Goal: Communication & Community: Participate in discussion

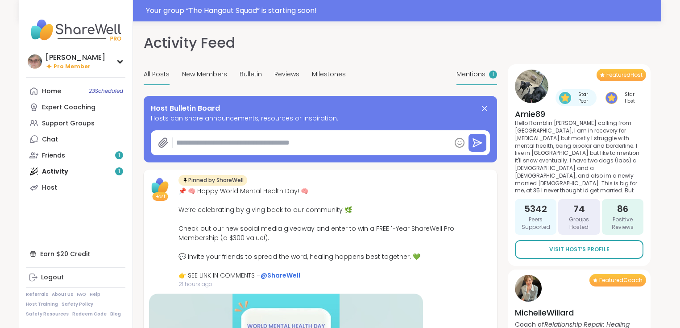
click at [489, 75] on div "1" at bounding box center [493, 75] width 8 height 8
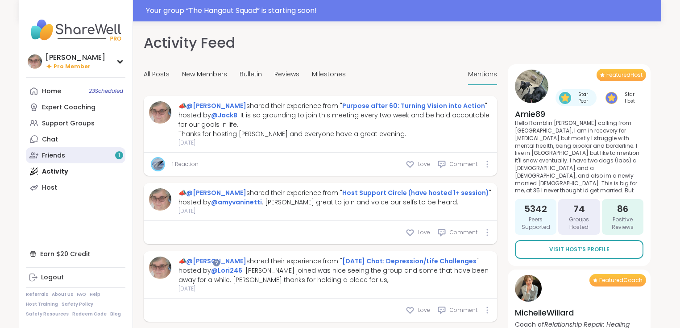
click at [48, 158] on div "Friends 1" at bounding box center [53, 155] width 23 height 9
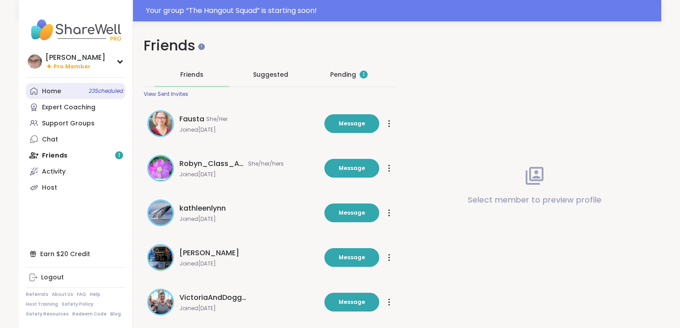
click at [65, 91] on link "Home 23 Scheduled" at bounding box center [76, 91] width 100 height 16
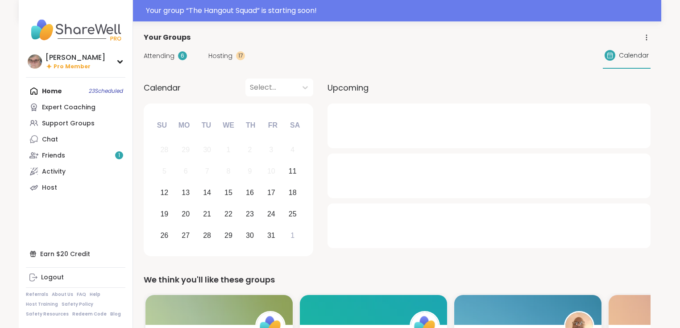
click at [226, 58] on span "Hosting" at bounding box center [220, 55] width 24 height 9
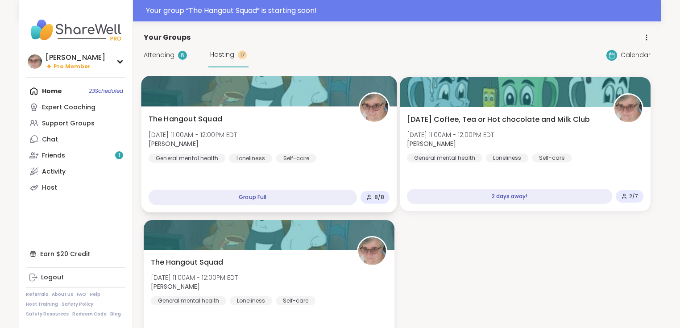
click at [286, 120] on div "The Hangout Squad [DATE] 11:00AM - 12:00PM EDT [PERSON_NAME] General mental hea…" at bounding box center [270, 138] width 242 height 49
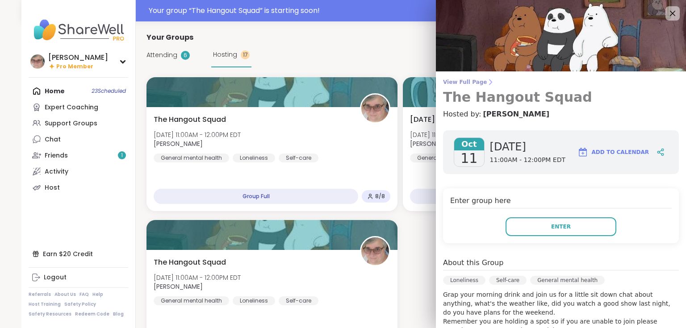
click at [449, 80] on span "View Full Page" at bounding box center [561, 82] width 236 height 7
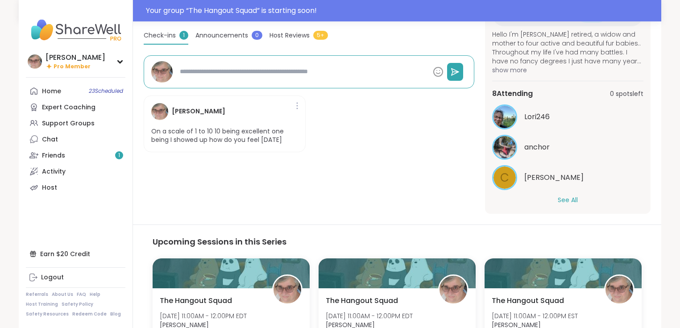
scroll to position [50, 0]
click at [568, 195] on button "See All" at bounding box center [568, 198] width 20 height 9
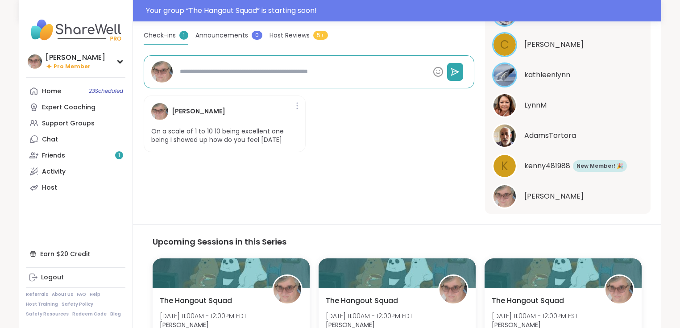
scroll to position [193, 0]
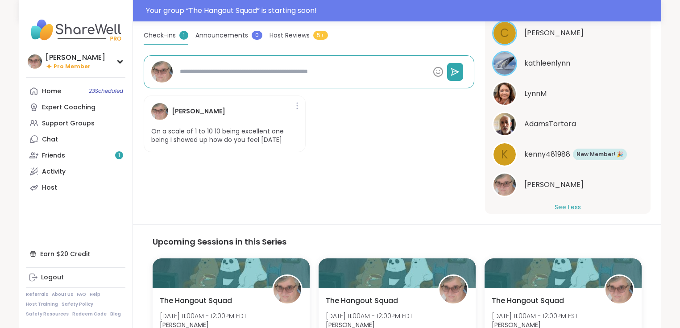
click at [541, 149] on span "kenny481988" at bounding box center [548, 154] width 46 height 11
click at [537, 119] on span "AdamsTortora" at bounding box center [551, 124] width 52 height 11
click at [290, 185] on div "Loneliness | Self-care | General mental health The Hangout Squad Hosted by [PER…" at bounding box center [309, 56] width 331 height 315
click at [57, 136] on link "Chat" at bounding box center [76, 139] width 100 height 16
type textarea "*"
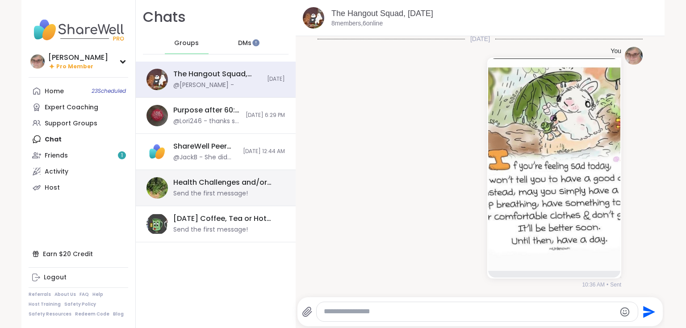
click at [257, 188] on div "Health Challenges and/or [MEDICAL_DATA], [DATE] Send the first message!" at bounding box center [226, 188] width 106 height 21
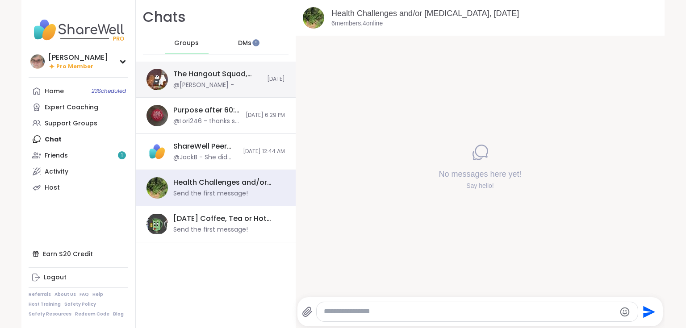
click at [247, 87] on div "The Hangout Squad, [DATE] @[PERSON_NAME] -" at bounding box center [217, 79] width 88 height 21
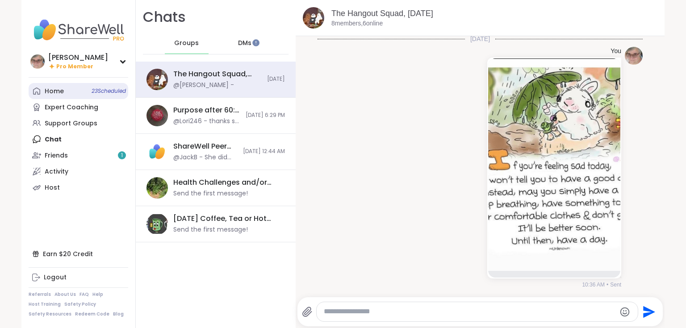
click at [73, 91] on link "Home 23 Scheduled" at bounding box center [79, 91] width 100 height 16
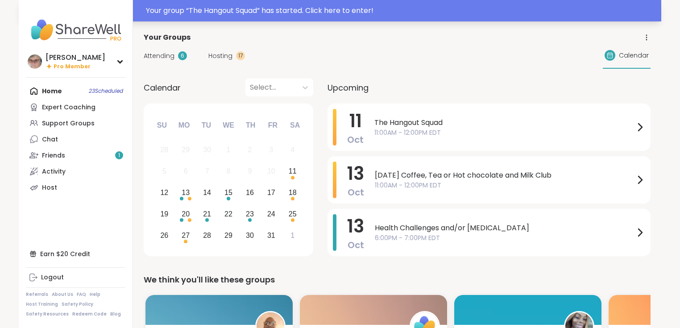
click at [354, 10] on div "Your group “ The Hangout Squad ” has started. Click here to enter!" at bounding box center [401, 10] width 510 height 11
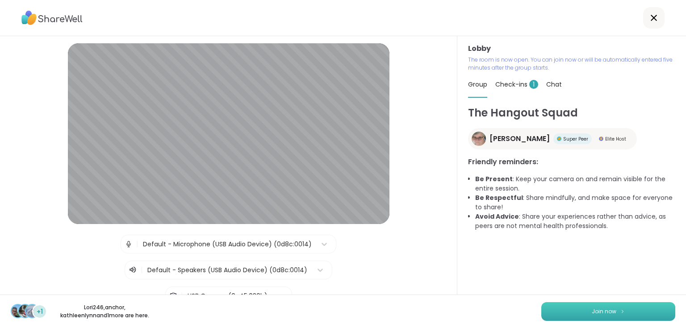
click at [604, 314] on span "Join now" at bounding box center [603, 312] width 25 height 8
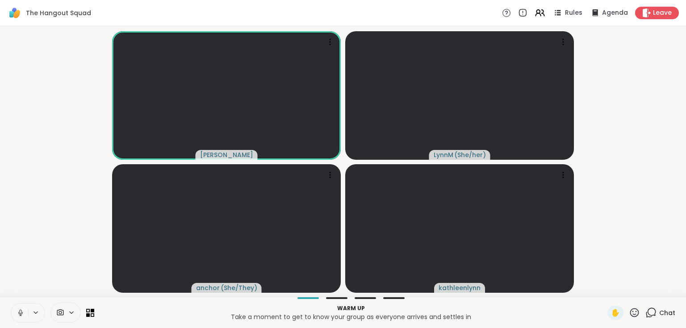
click at [645, 313] on icon at bounding box center [650, 312] width 11 height 11
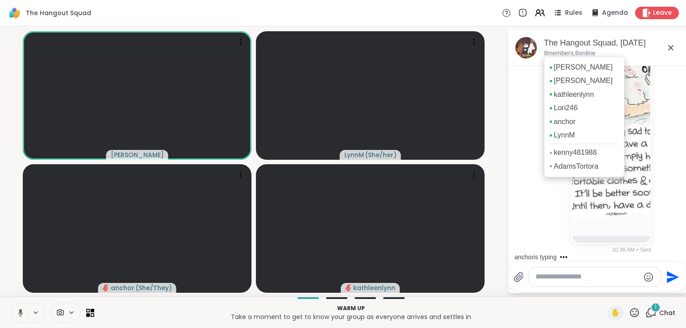
scroll to position [131, 0]
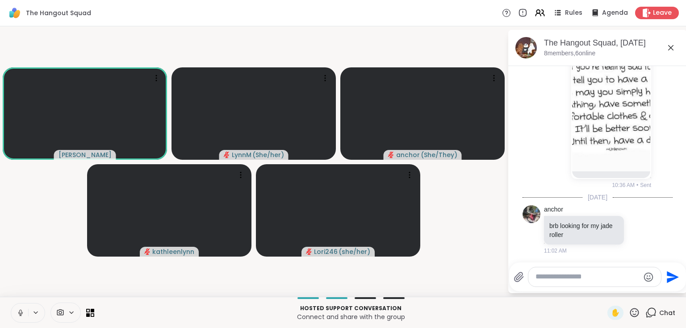
click at [672, 48] on icon at bounding box center [670, 47] width 11 height 11
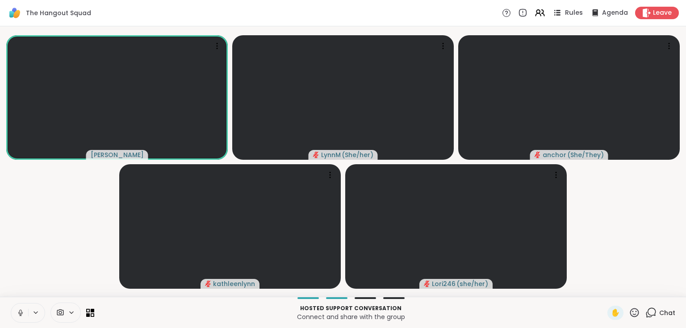
click at [565, 14] on span "Rules" at bounding box center [574, 12] width 18 height 9
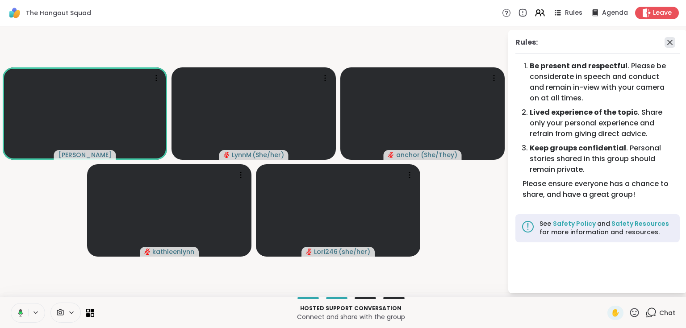
click at [670, 39] on icon at bounding box center [669, 42] width 11 height 11
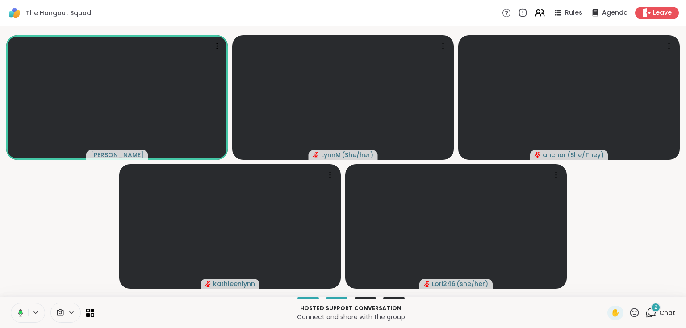
click at [645, 313] on icon at bounding box center [650, 312] width 11 height 11
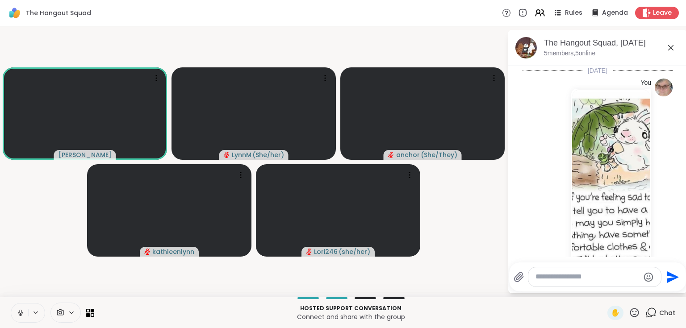
scroll to position [247, 0]
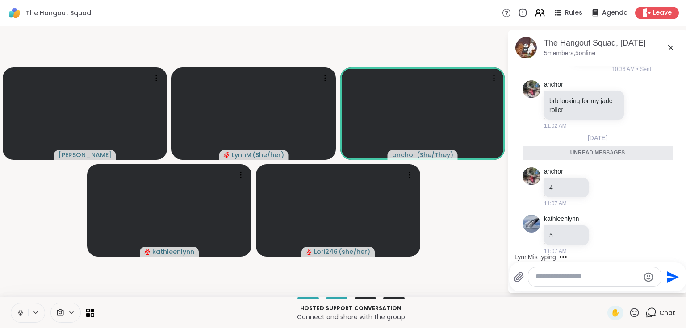
click at [670, 49] on icon at bounding box center [670, 47] width 11 height 11
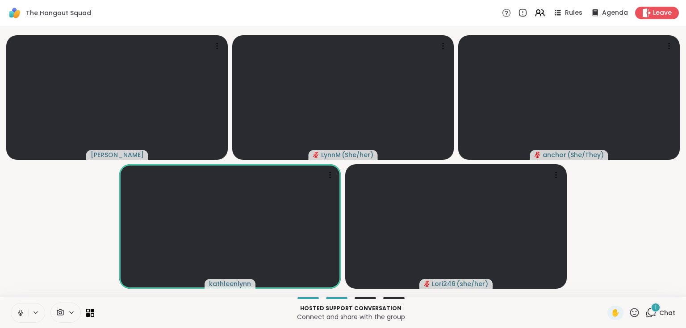
click at [659, 309] on span "Chat" at bounding box center [667, 312] width 16 height 9
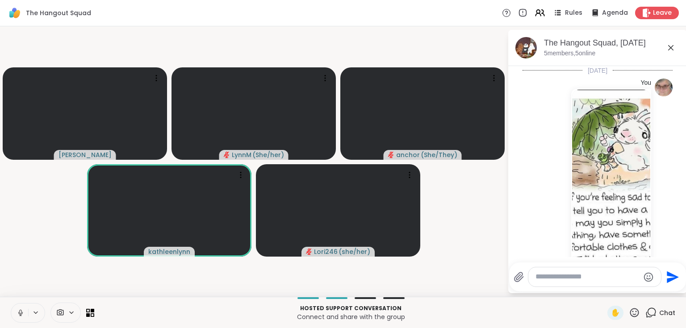
scroll to position [295, 0]
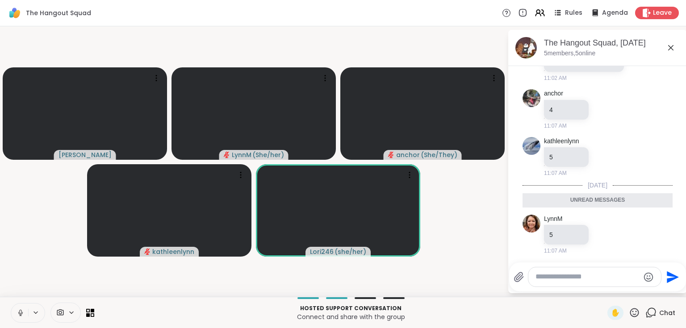
click at [668, 48] on icon at bounding box center [670, 47] width 11 height 11
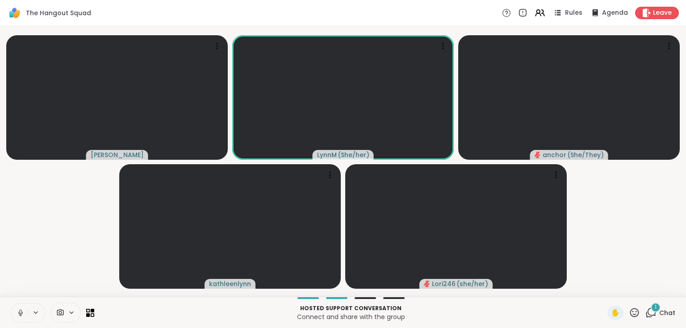
click at [652, 313] on div "1 Chat" at bounding box center [660, 313] width 30 height 14
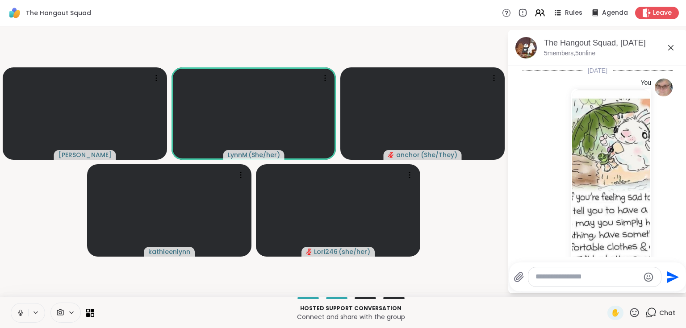
scroll to position [342, 0]
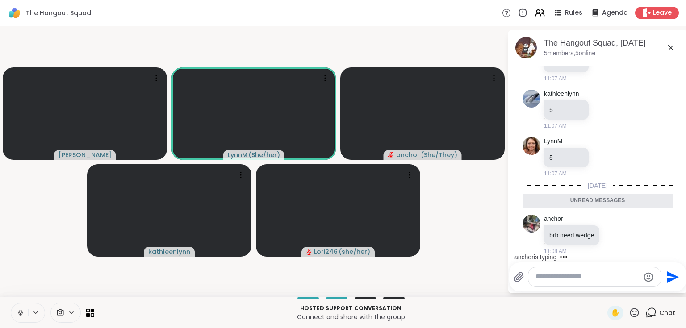
click at [669, 50] on icon at bounding box center [670, 47] width 11 height 11
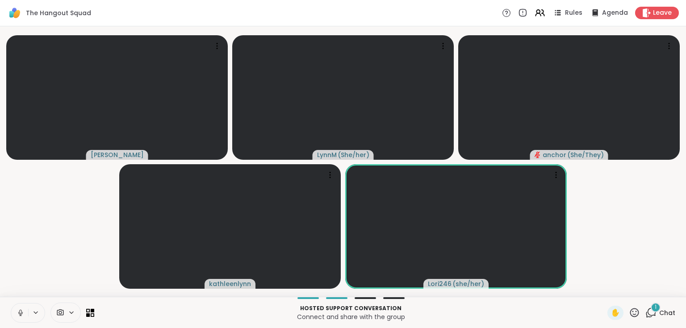
click at [661, 312] on span "Chat" at bounding box center [667, 312] width 16 height 9
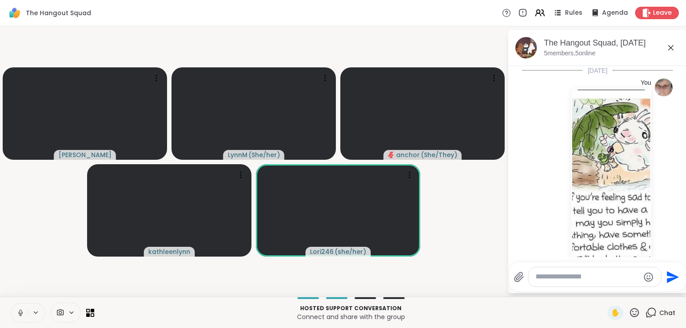
scroll to position [470, 0]
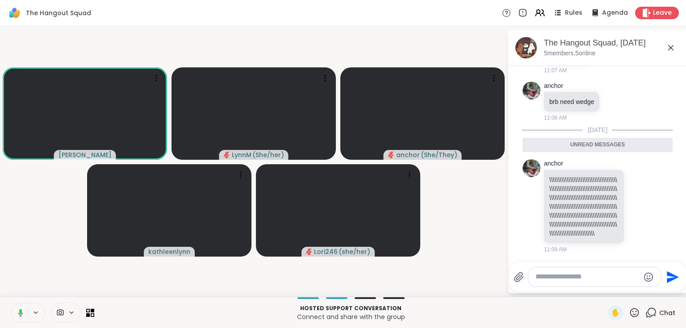
click at [669, 43] on icon at bounding box center [670, 47] width 11 height 11
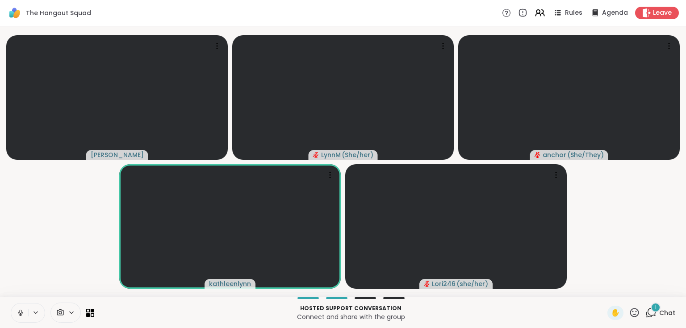
click at [648, 315] on icon at bounding box center [651, 312] width 8 height 8
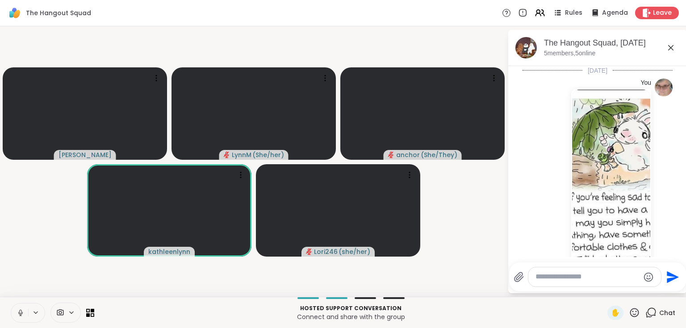
scroll to position [526, 0]
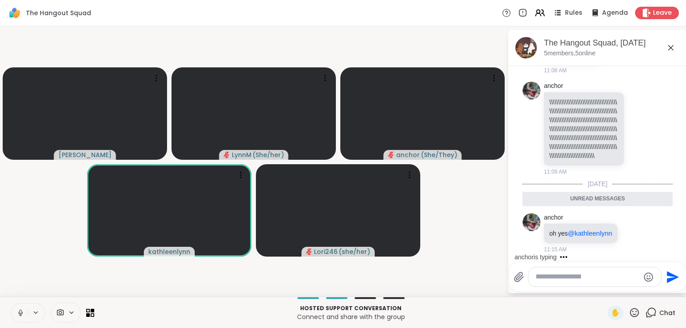
click at [669, 46] on icon at bounding box center [670, 47] width 5 height 5
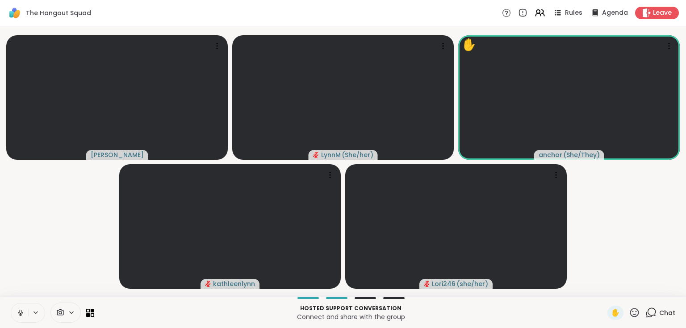
click at [650, 313] on icon at bounding box center [651, 312] width 8 height 8
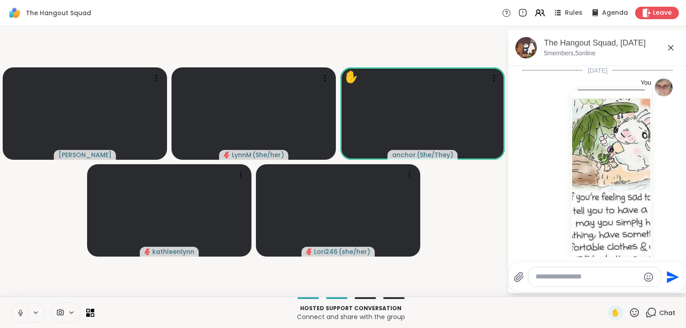
scroll to position [745, 0]
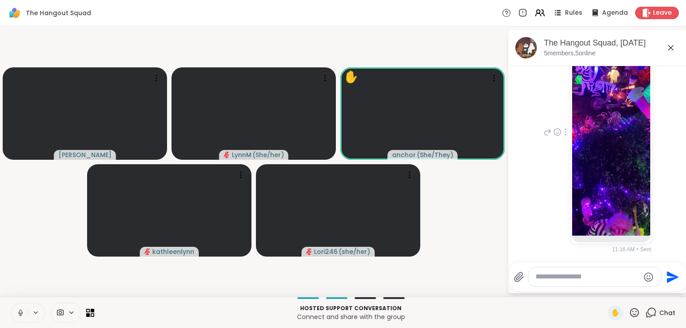
click at [620, 188] on img at bounding box center [611, 129] width 78 height 212
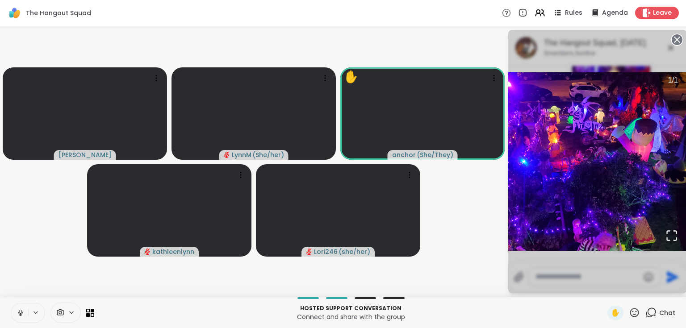
click at [676, 35] on circle at bounding box center [676, 39] width 11 height 11
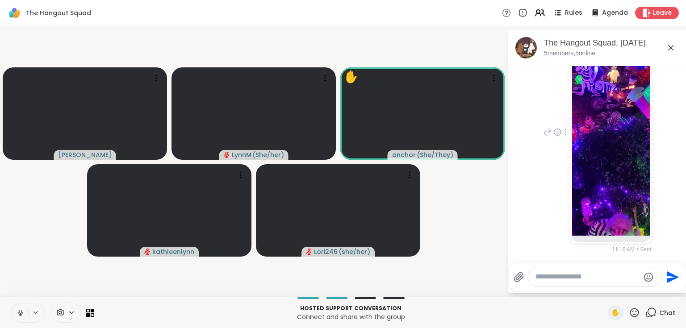
click at [668, 47] on icon at bounding box center [670, 47] width 11 height 11
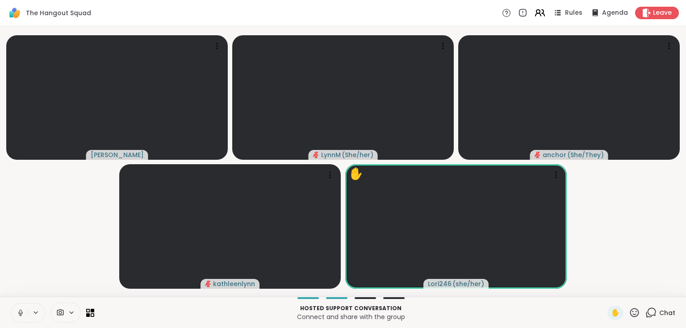
click at [534, 14] on icon at bounding box center [539, 12] width 11 height 11
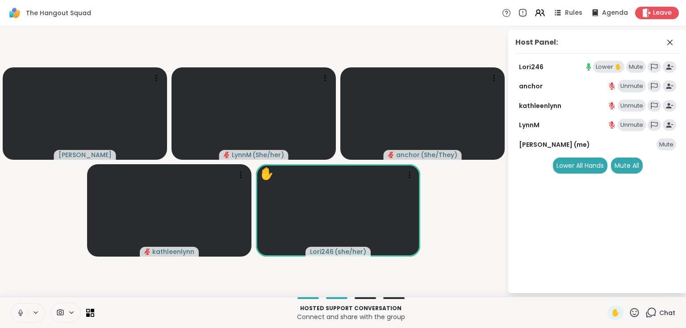
click at [599, 67] on div "Lower ✋" at bounding box center [608, 67] width 31 height 12
click at [670, 43] on icon at bounding box center [669, 42] width 11 height 11
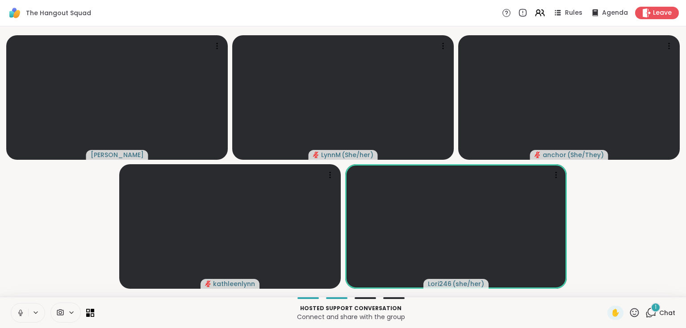
click at [651, 312] on div "1" at bounding box center [655, 308] width 10 height 10
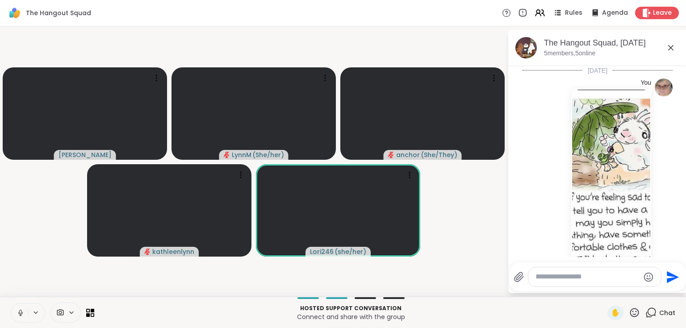
scroll to position [822, 0]
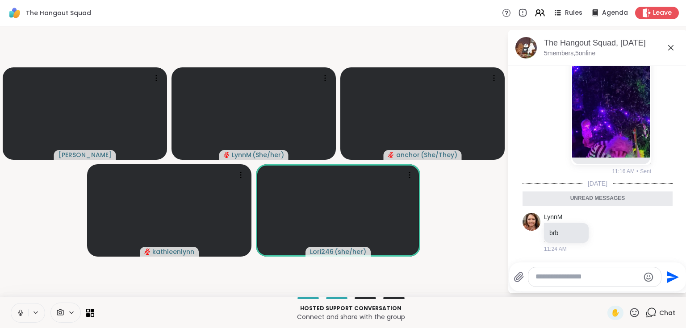
click at [669, 48] on icon at bounding box center [670, 47] width 5 height 5
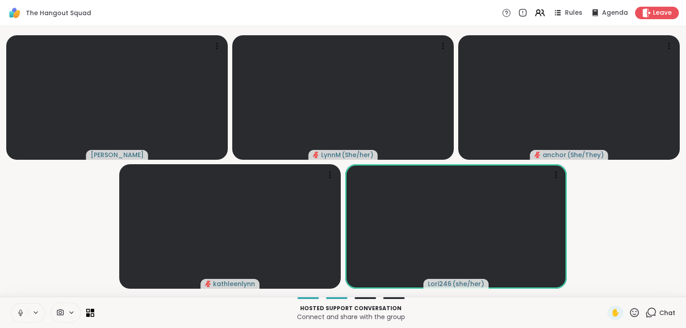
click at [659, 312] on span "Chat" at bounding box center [667, 312] width 16 height 9
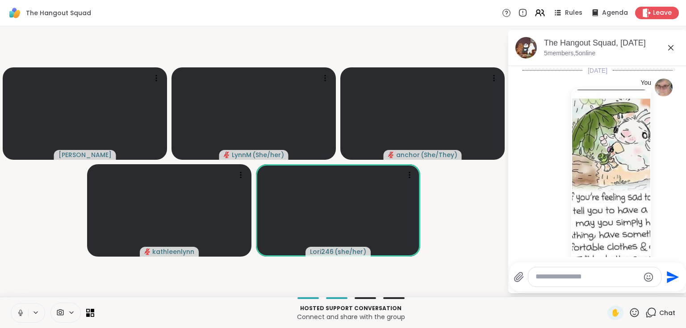
scroll to position [792, 0]
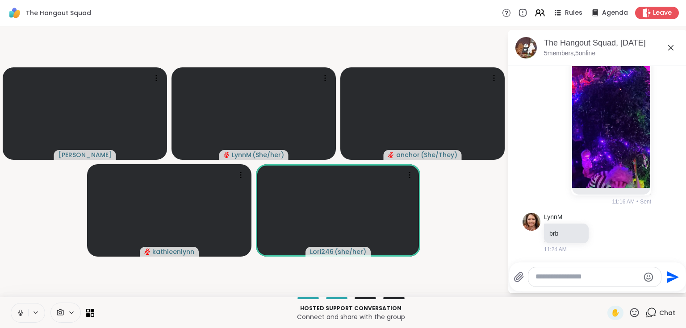
click at [669, 48] on icon at bounding box center [670, 47] width 11 height 11
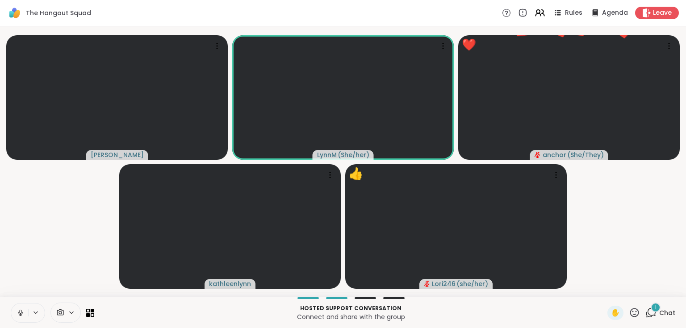
click at [645, 316] on icon at bounding box center [650, 312] width 11 height 11
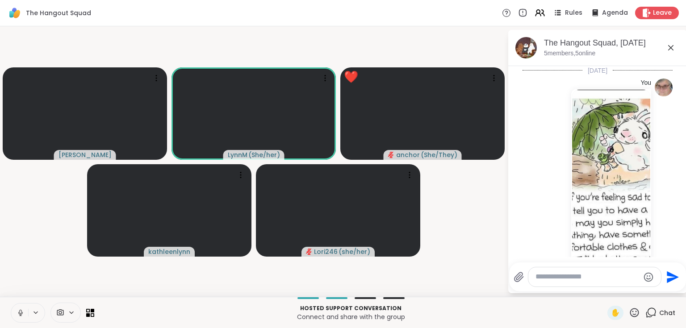
scroll to position [870, 0]
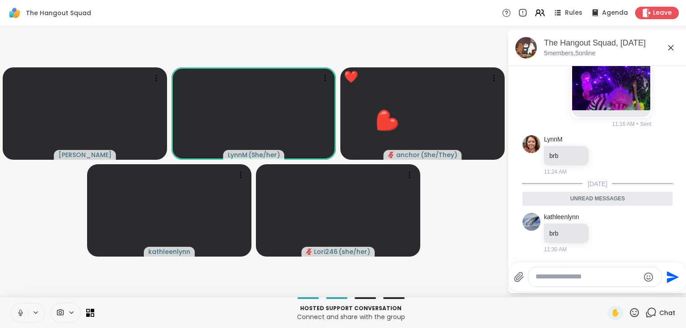
click at [669, 49] on icon at bounding box center [670, 47] width 5 height 5
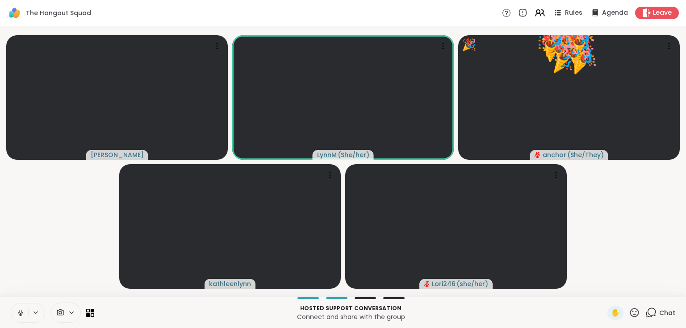
click at [629, 312] on icon at bounding box center [634, 312] width 11 height 11
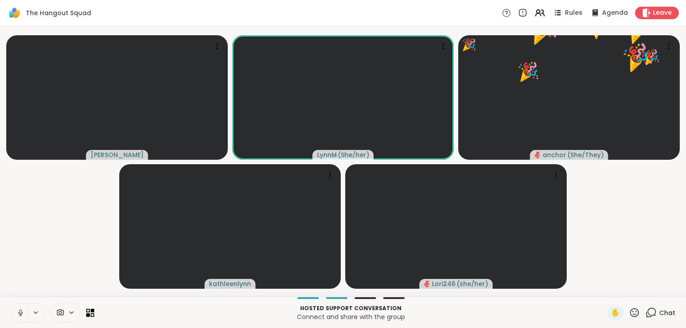
click at [606, 237] on video-player-container "[PERSON_NAME] ( She/her ) 🎉 anchor ( She/They ) 🎉 🎉 🎉 🎉 🎉 🎉 🎉 🎉 🎉 🎉 kathleenlyn…" at bounding box center [342, 161] width 675 height 263
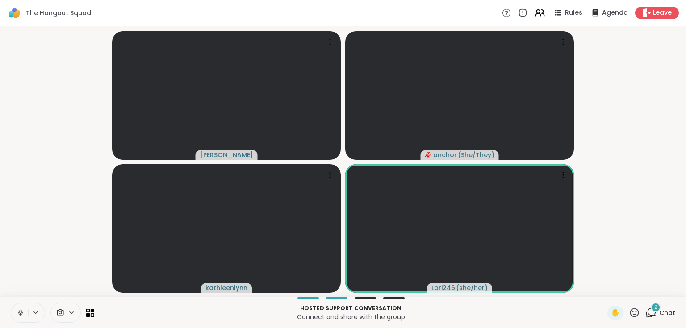
click at [650, 311] on div "2" at bounding box center [655, 308] width 10 height 10
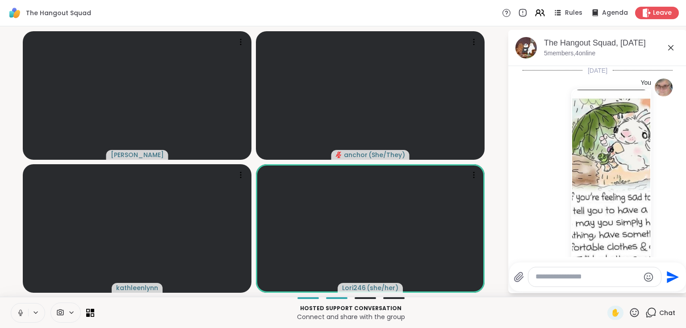
scroll to position [1018, 0]
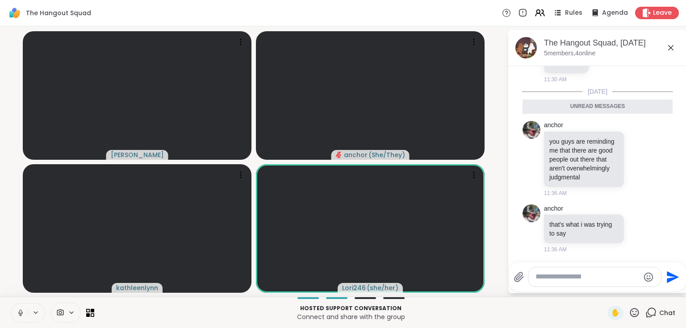
click at [672, 46] on icon at bounding box center [670, 47] width 11 height 11
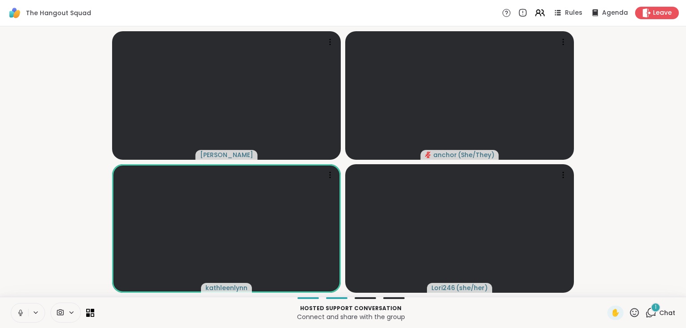
click at [650, 314] on icon at bounding box center [651, 312] width 8 height 8
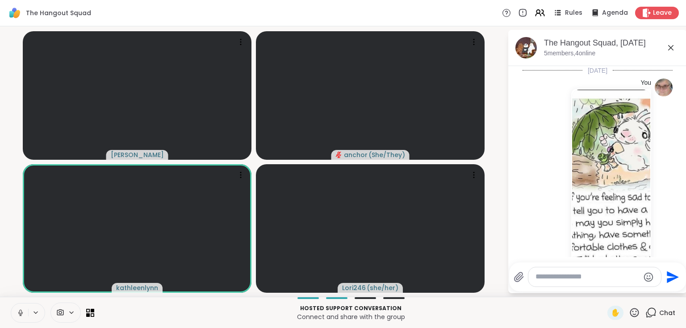
scroll to position [1066, 0]
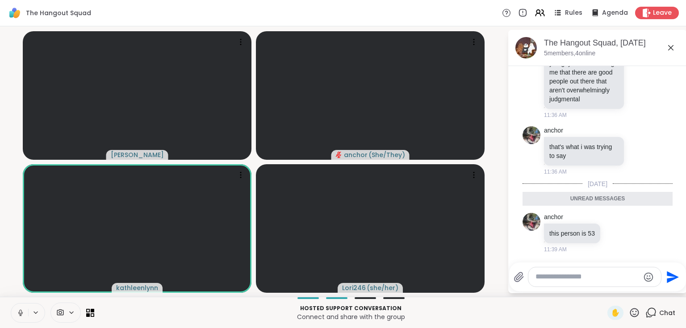
click at [669, 46] on icon at bounding box center [670, 47] width 5 height 5
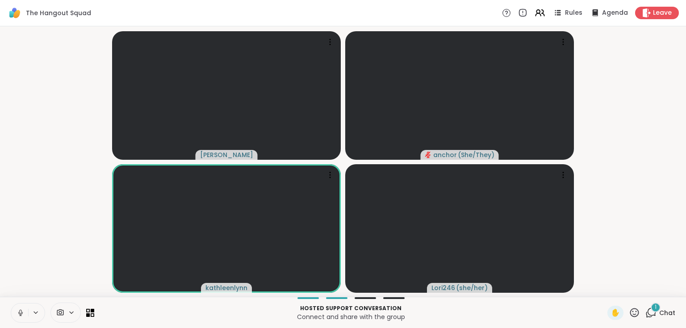
click at [652, 310] on div "1" at bounding box center [655, 308] width 10 height 10
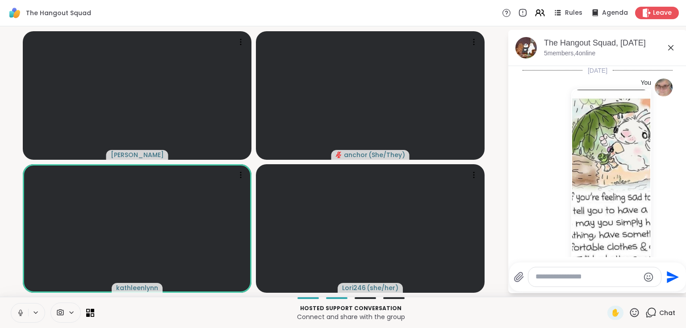
scroll to position [1121, 0]
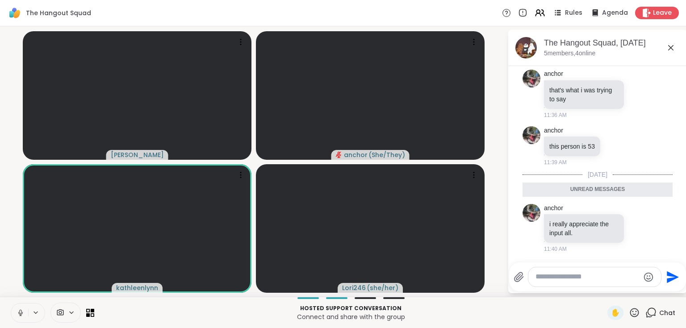
click at [667, 46] on icon at bounding box center [670, 47] width 11 height 11
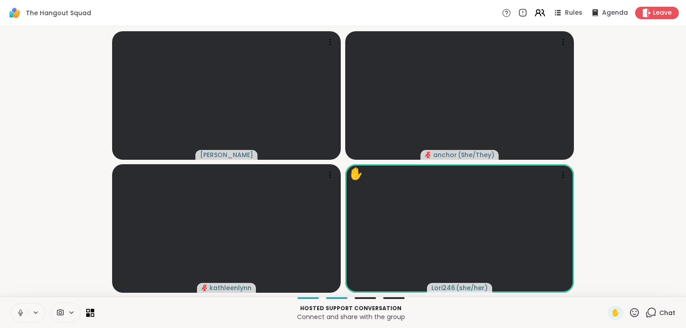
click at [538, 15] on icon at bounding box center [539, 12] width 11 height 11
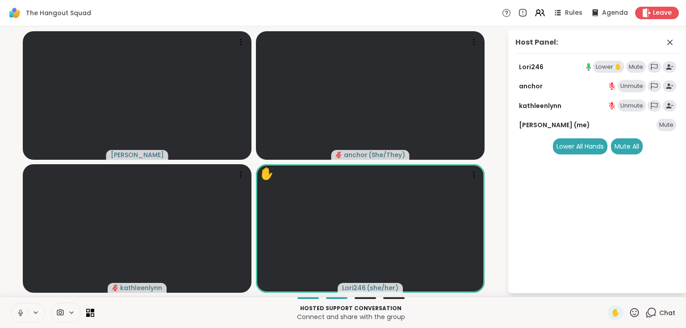
click at [612, 65] on div "Lower ✋" at bounding box center [608, 67] width 31 height 12
click at [673, 41] on icon at bounding box center [669, 42] width 11 height 11
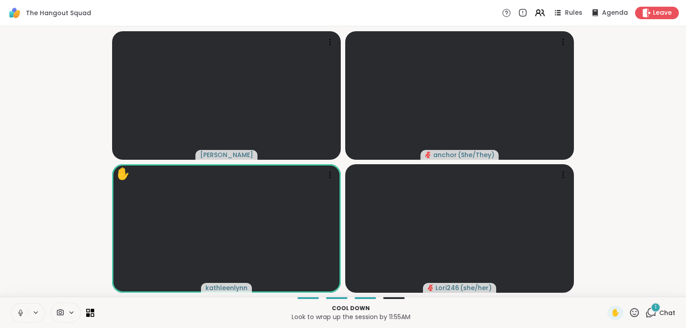
click at [654, 311] on span "1" at bounding box center [655, 308] width 2 height 8
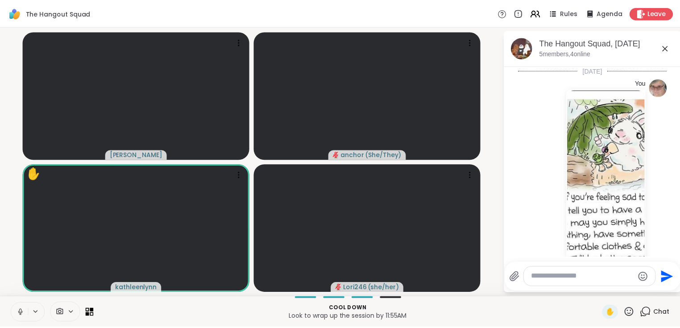
scroll to position [1196, 0]
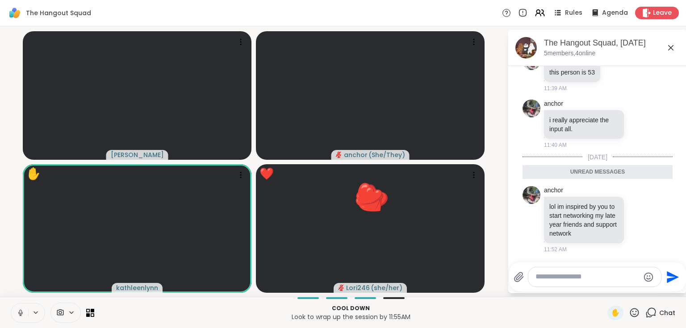
click at [668, 50] on icon at bounding box center [670, 47] width 11 height 11
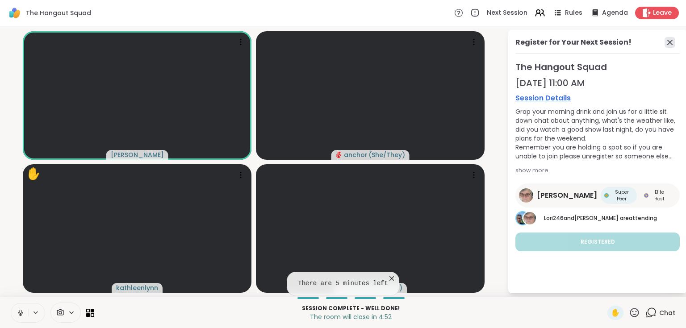
click at [670, 41] on icon at bounding box center [669, 42] width 5 height 5
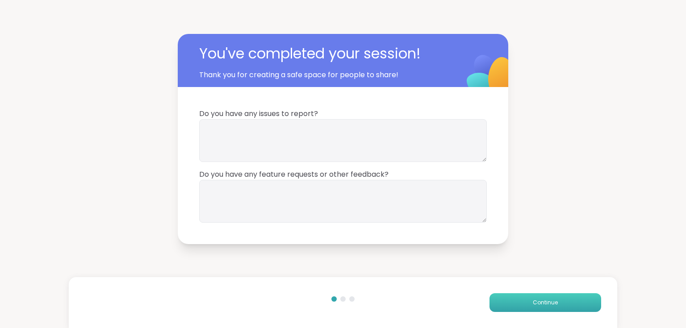
click at [557, 303] on button "Continue" at bounding box center [545, 302] width 112 height 19
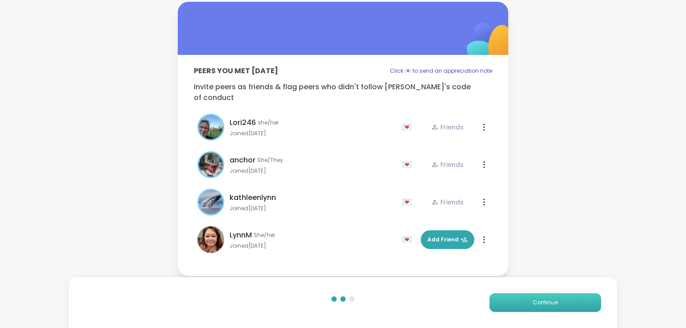
click at [519, 302] on button "Continue" at bounding box center [545, 302] width 112 height 19
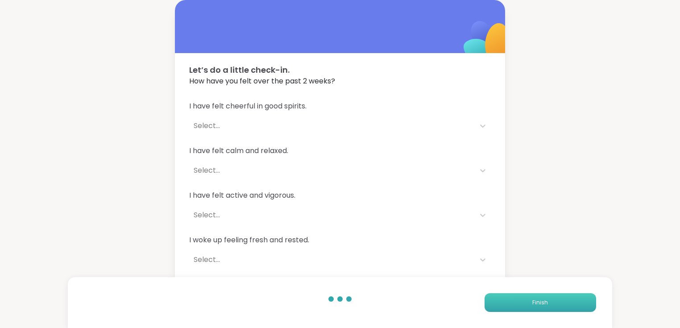
click at [569, 307] on button "Finish" at bounding box center [541, 302] width 112 height 19
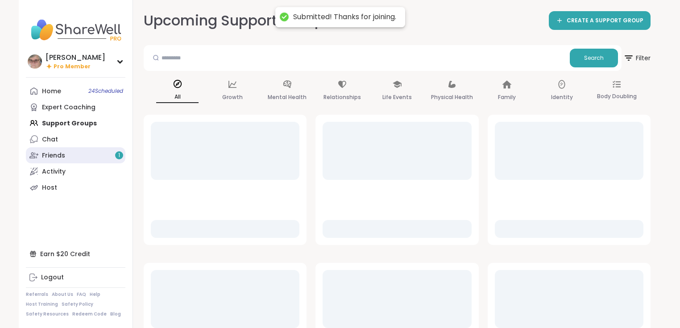
click at [55, 156] on div "Friends 1" at bounding box center [53, 155] width 23 height 9
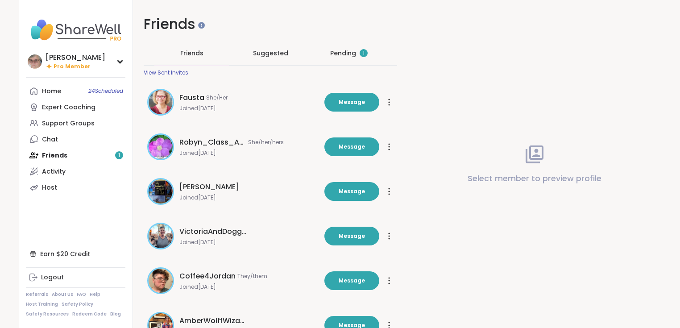
click at [347, 50] on div "Pending 1" at bounding box center [348, 53] width 37 height 9
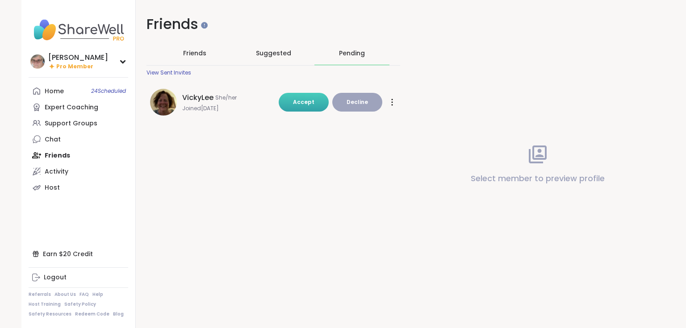
click at [282, 100] on button "Accept" at bounding box center [304, 102] width 50 height 19
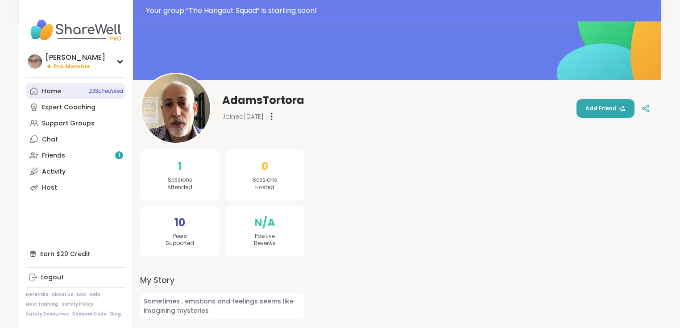
click at [58, 89] on div "Home 23 Scheduled" at bounding box center [51, 91] width 19 height 9
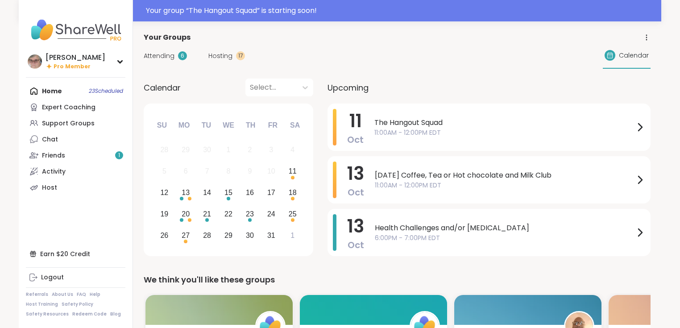
drag, startPoint x: 396, startPoint y: 135, endPoint x: 171, endPoint y: 11, distance: 256.9
click at [396, 135] on span "11:00AM - 12:00PM EDT" at bounding box center [505, 132] width 260 height 9
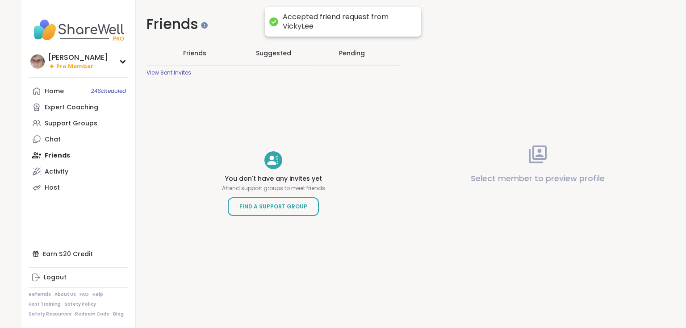
click at [193, 54] on span "Friends" at bounding box center [194, 53] width 23 height 9
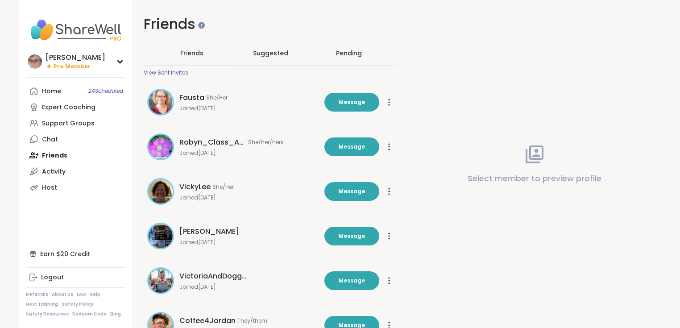
click at [387, 103] on div at bounding box center [389, 102] width 9 height 14
click at [364, 161] on span "Unfriend" at bounding box center [359, 165] width 62 height 20
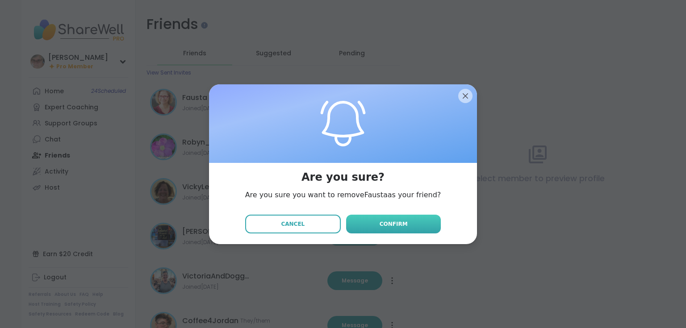
click at [379, 225] on span "Confirm" at bounding box center [393, 224] width 28 height 8
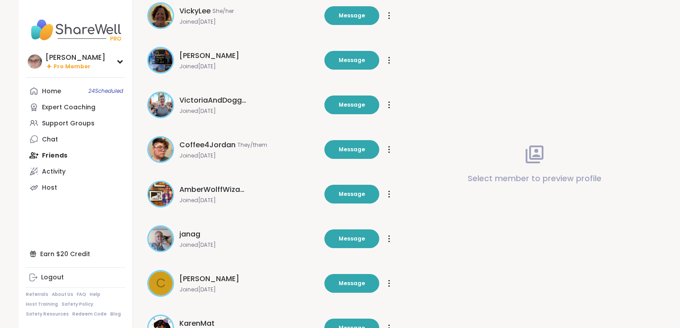
scroll to position [143, 0]
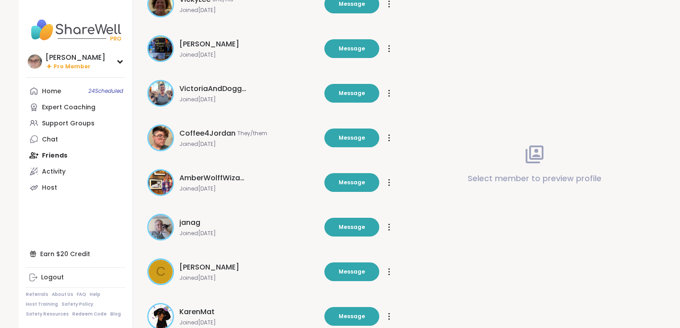
click at [389, 138] on icon at bounding box center [389, 138] width 1 height 6
click at [362, 198] on span "Unfriend" at bounding box center [359, 201] width 62 height 20
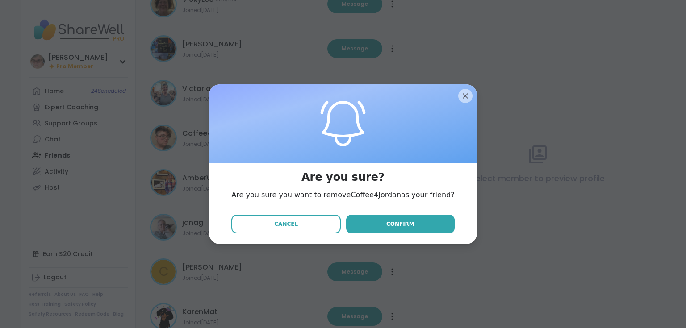
click at [388, 222] on span "Confirm" at bounding box center [400, 224] width 28 height 8
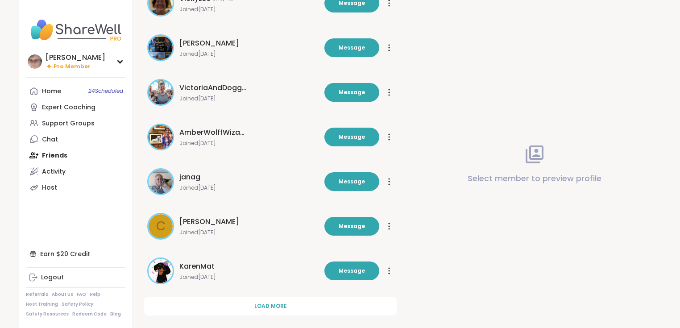
scroll to position [156, 0]
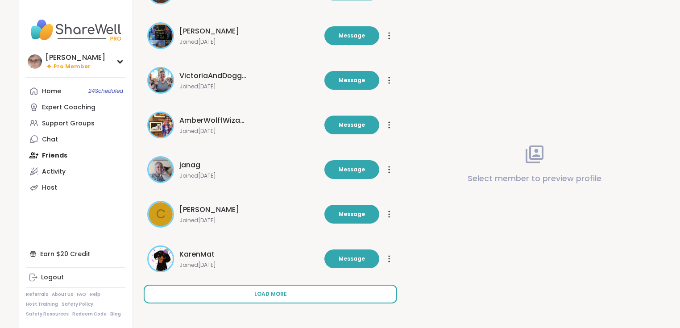
click at [284, 292] on span "Load more" at bounding box center [270, 294] width 33 height 8
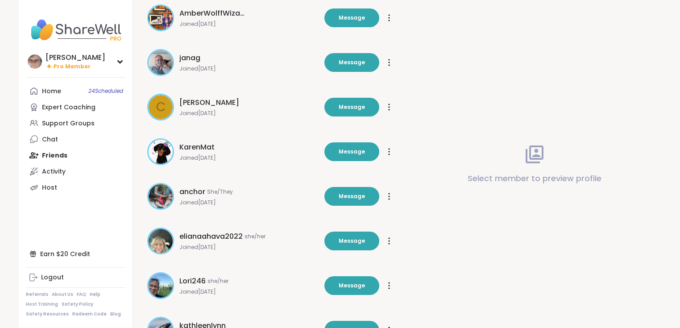
scroll to position [299, 0]
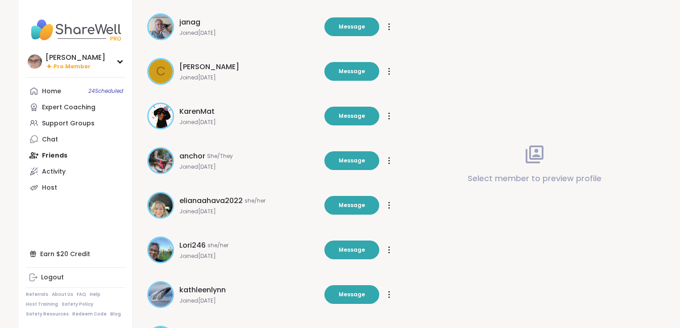
click at [388, 205] on icon at bounding box center [389, 205] width 2 height 7
click at [347, 264] on span "Unfriend" at bounding box center [359, 268] width 62 height 20
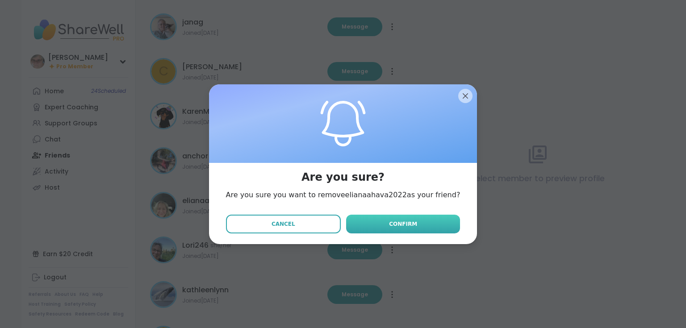
click at [368, 228] on button "Confirm" at bounding box center [403, 224] width 114 height 19
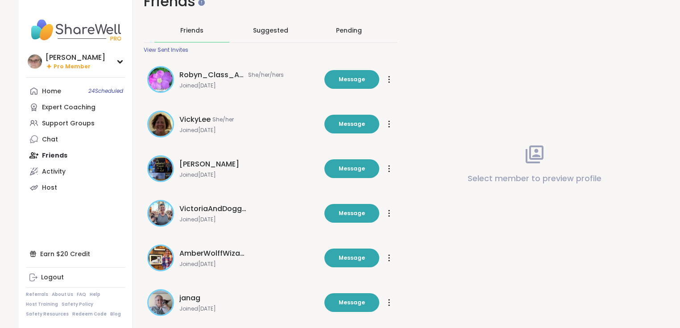
scroll to position [0, 0]
